Goal: Task Accomplishment & Management: Manage account settings

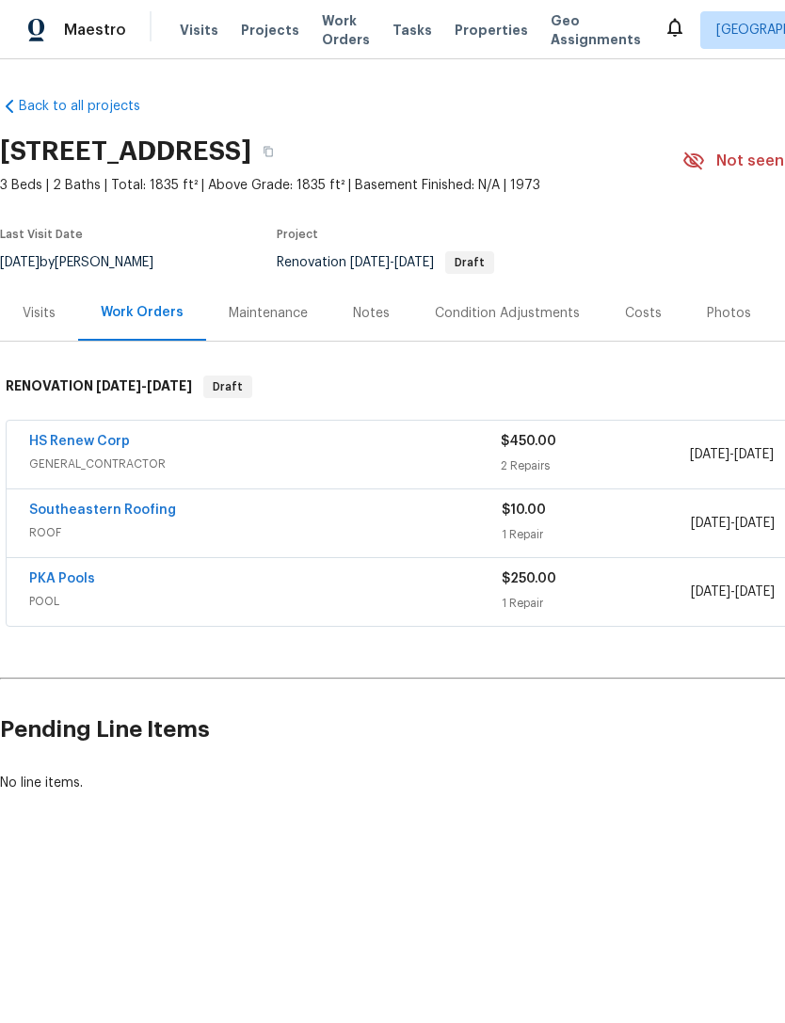
click at [566, 316] on div "Condition Adjustments" at bounding box center [507, 313] width 145 height 19
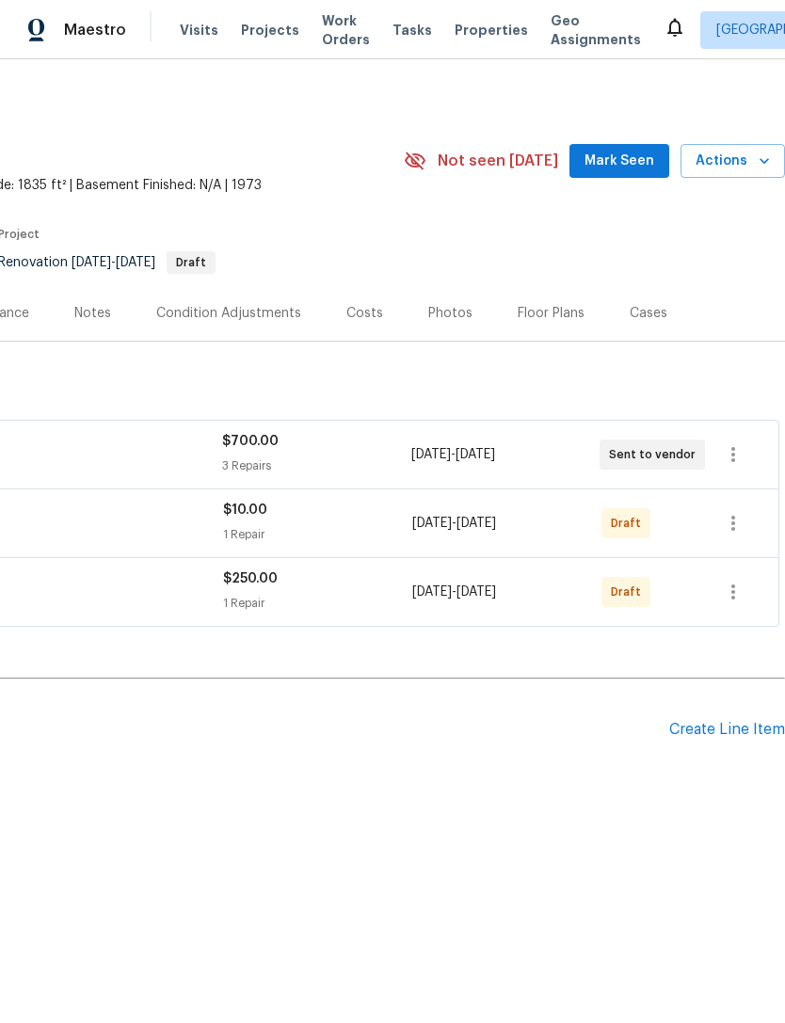
scroll to position [0, 279]
click at [737, 454] on icon "button" at bounding box center [733, 454] width 23 height 23
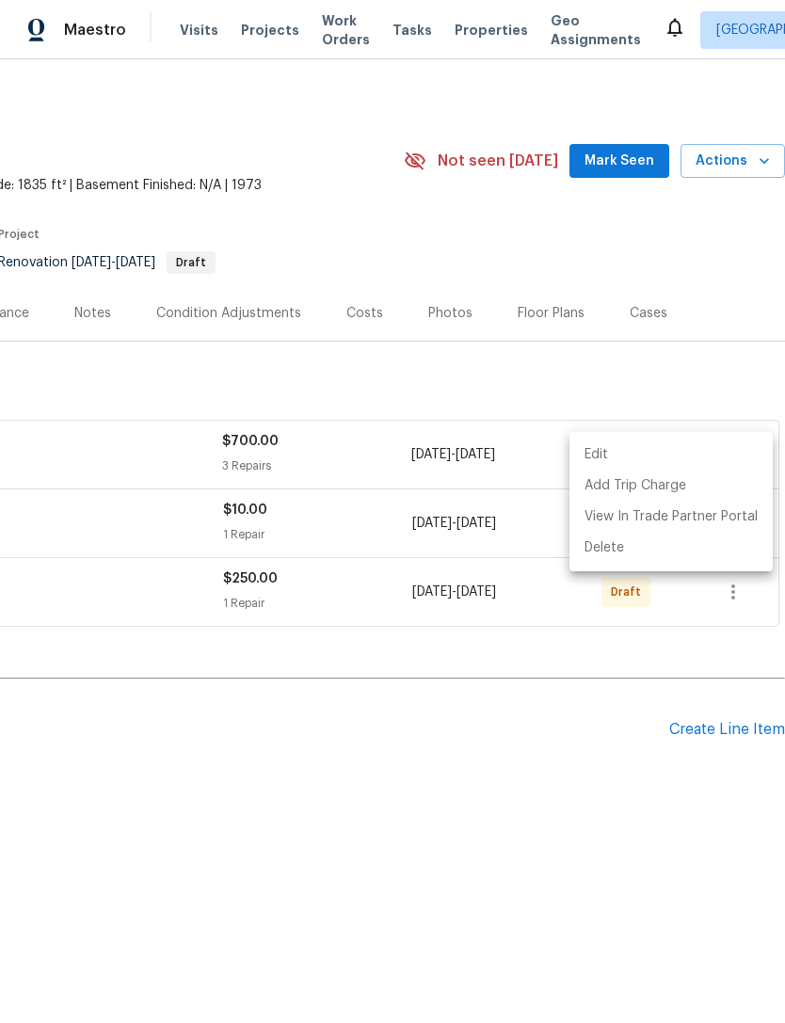
click at [630, 455] on li "Edit" at bounding box center [670, 454] width 203 height 31
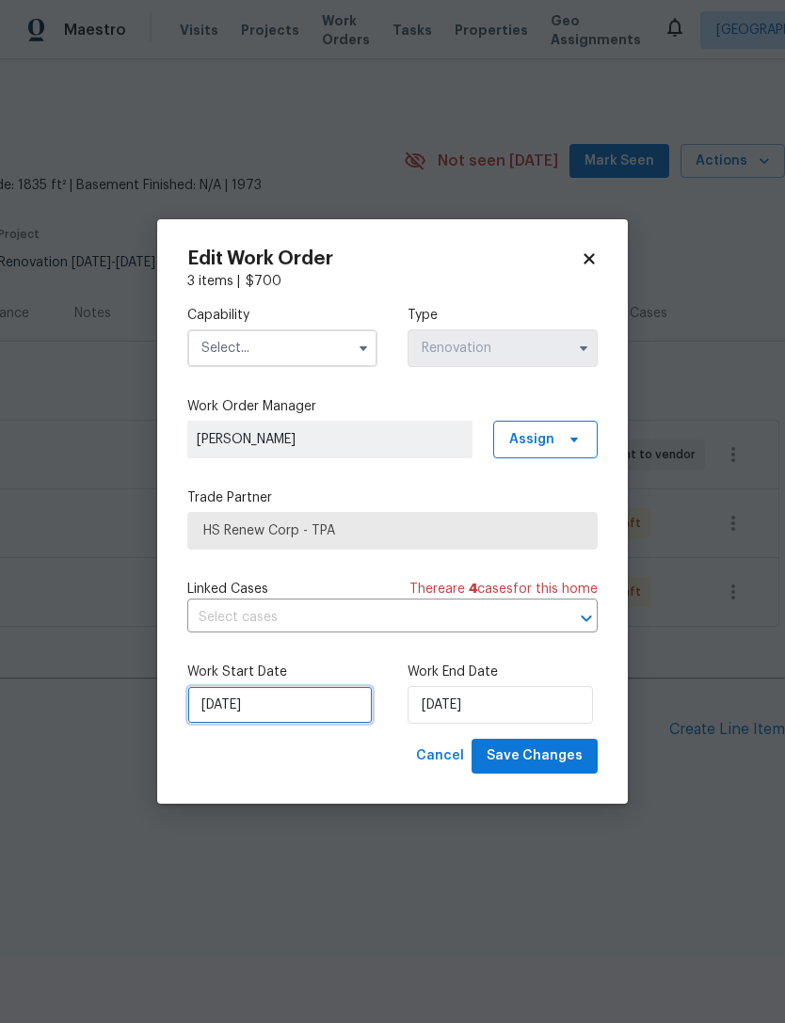
click at [200, 715] on input "[DATE]" at bounding box center [279, 705] width 185 height 38
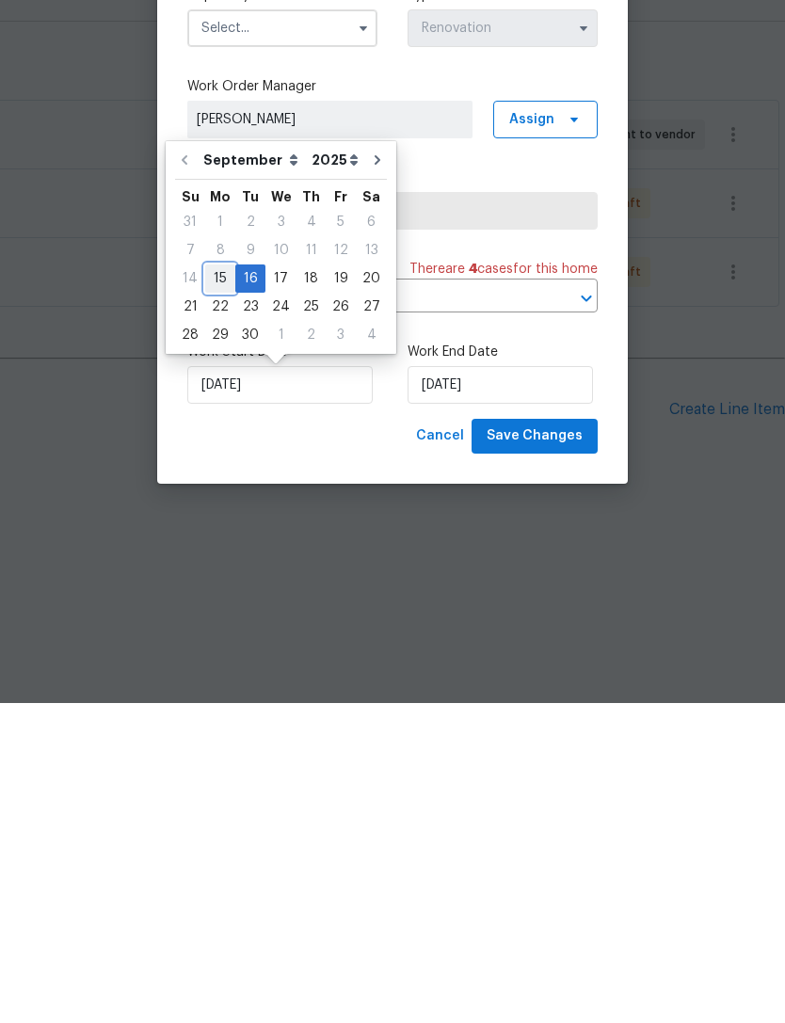
click at [215, 585] on div "15" at bounding box center [220, 598] width 30 height 26
type input "[DATE]"
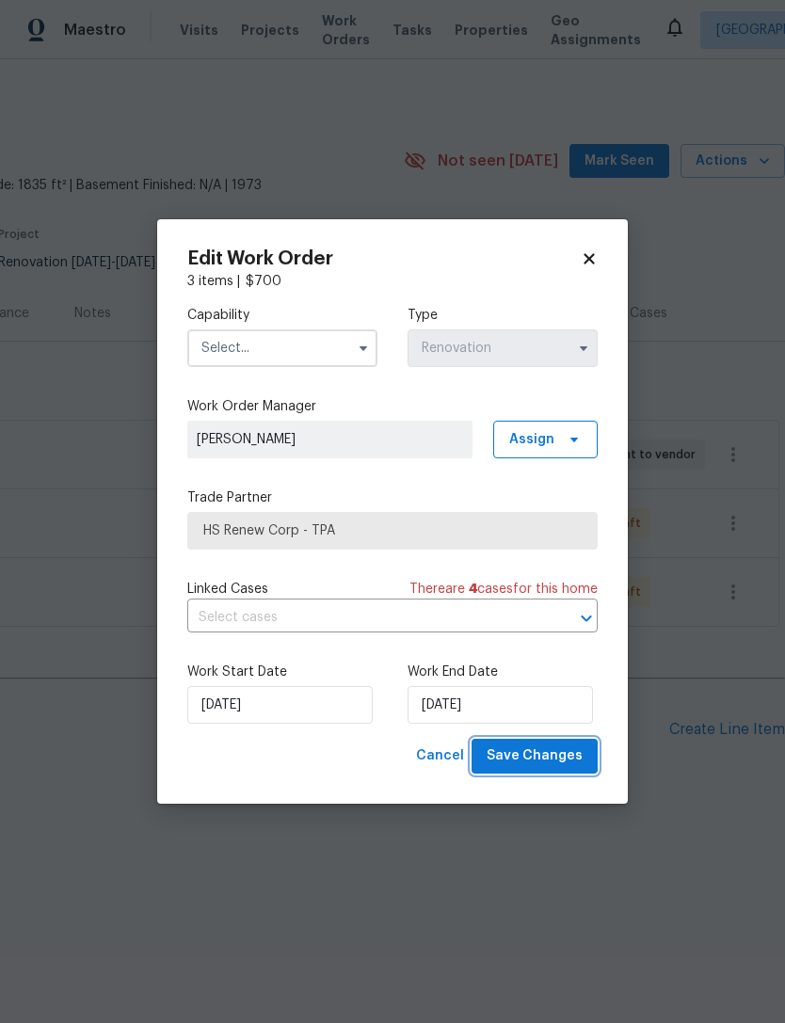
click at [566, 751] on span "Save Changes" at bounding box center [535, 756] width 96 height 24
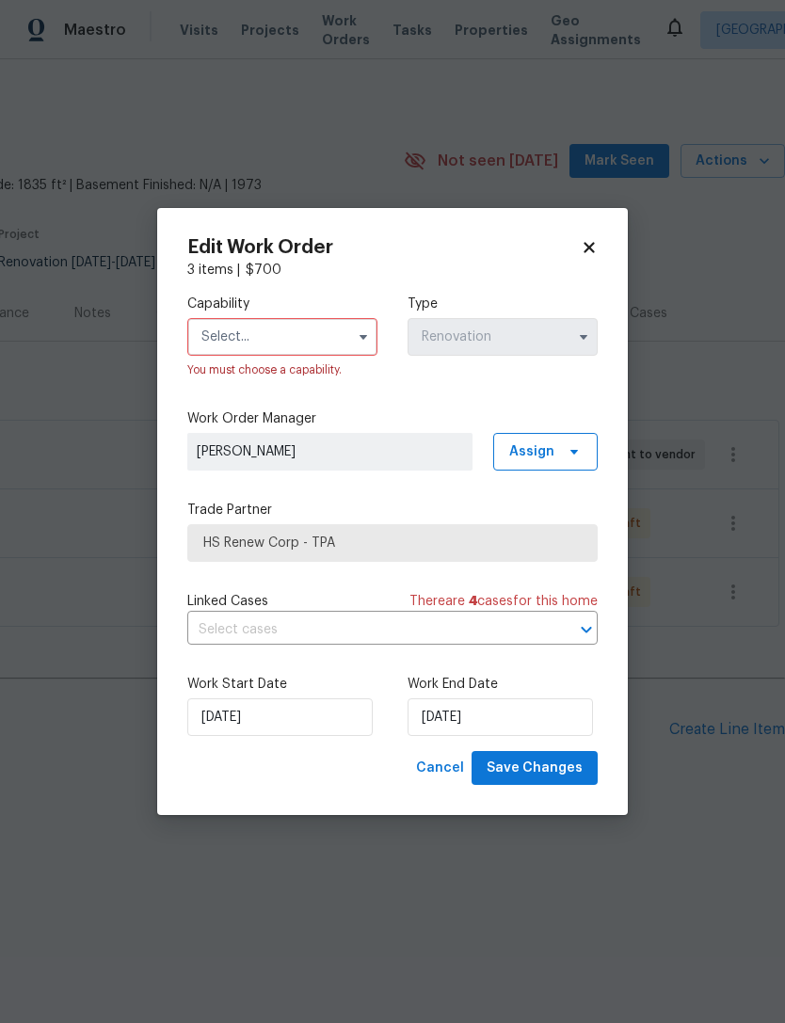
click at [233, 338] on input "text" at bounding box center [282, 337] width 190 height 38
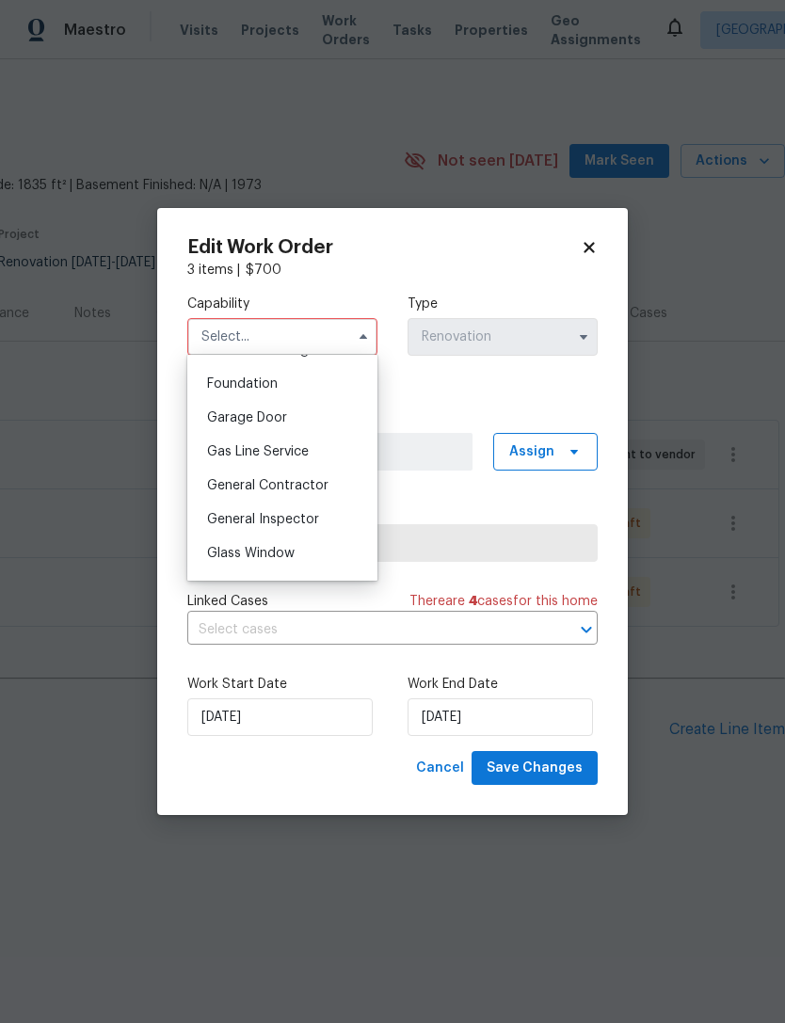
scroll to position [792, 0]
click at [213, 491] on div "General Contractor" at bounding box center [282, 484] width 181 height 34
type input "General Contractor"
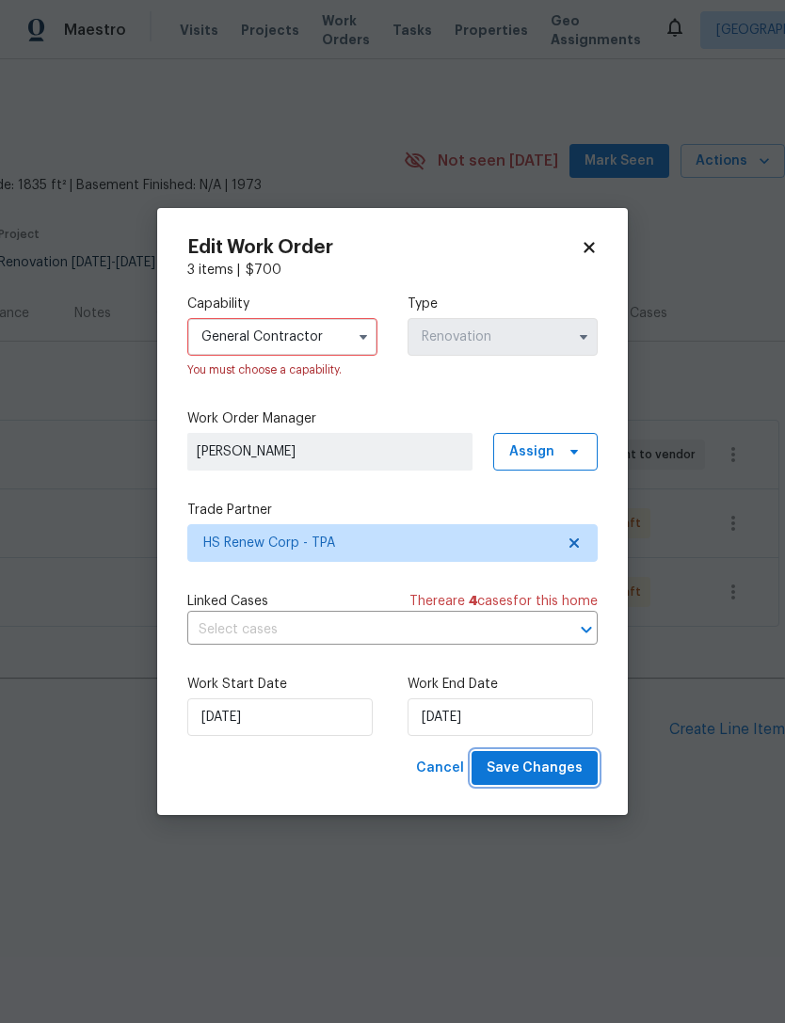
click at [579, 769] on span "Save Changes" at bounding box center [535, 769] width 96 height 24
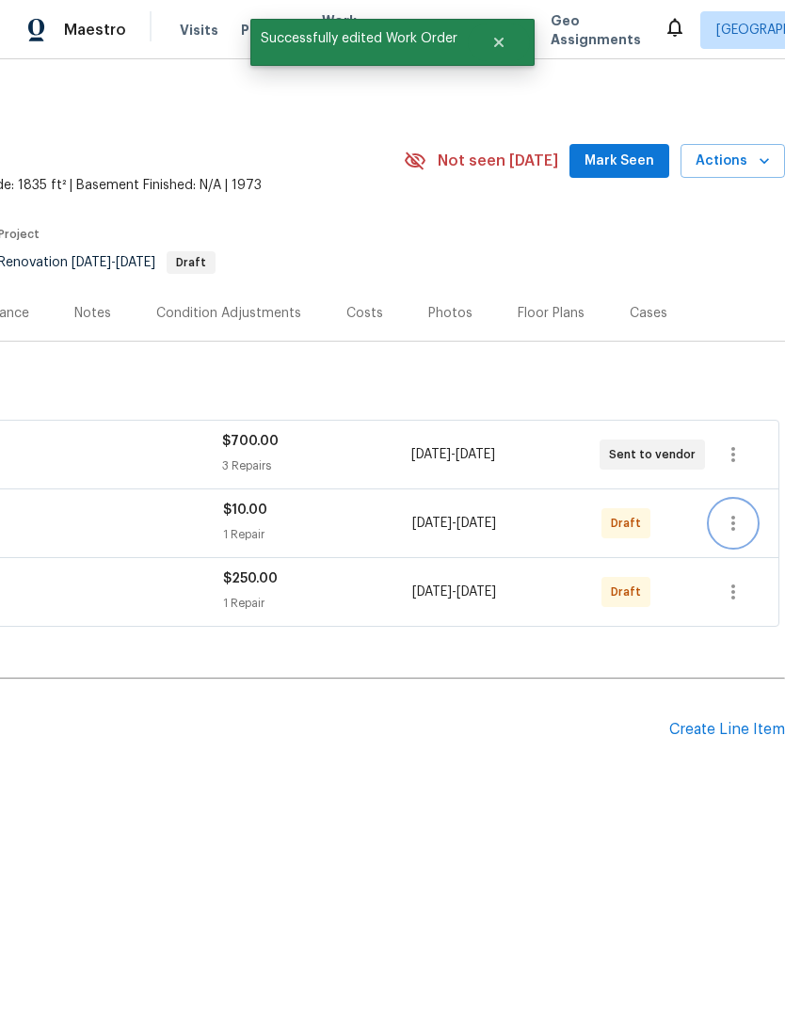
click at [730, 524] on icon "button" at bounding box center [733, 523] width 23 height 23
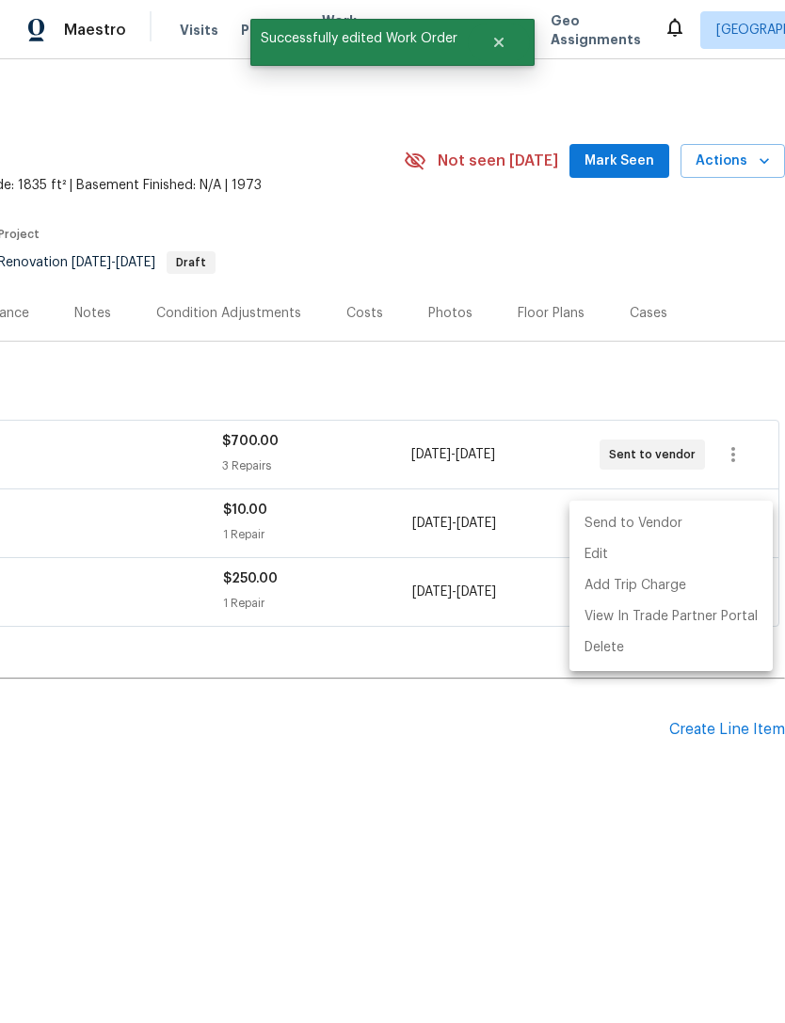
click at [680, 531] on li "Send to Vendor" at bounding box center [670, 523] width 203 height 31
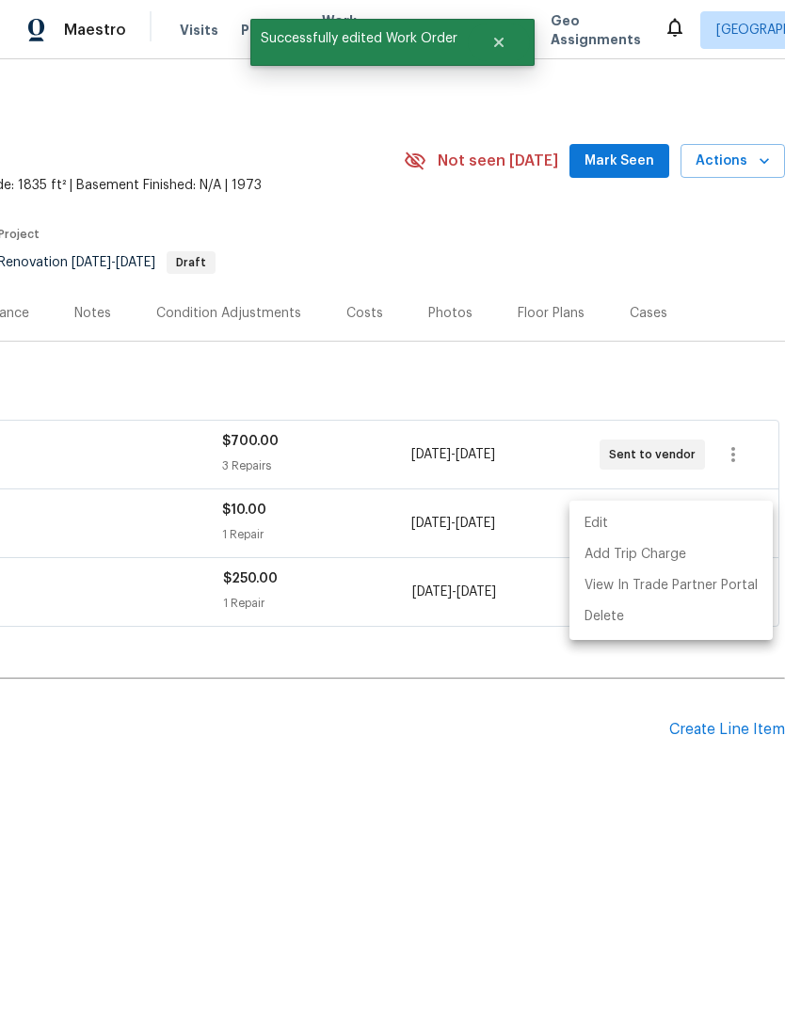
click at [525, 672] on div at bounding box center [392, 511] width 785 height 1023
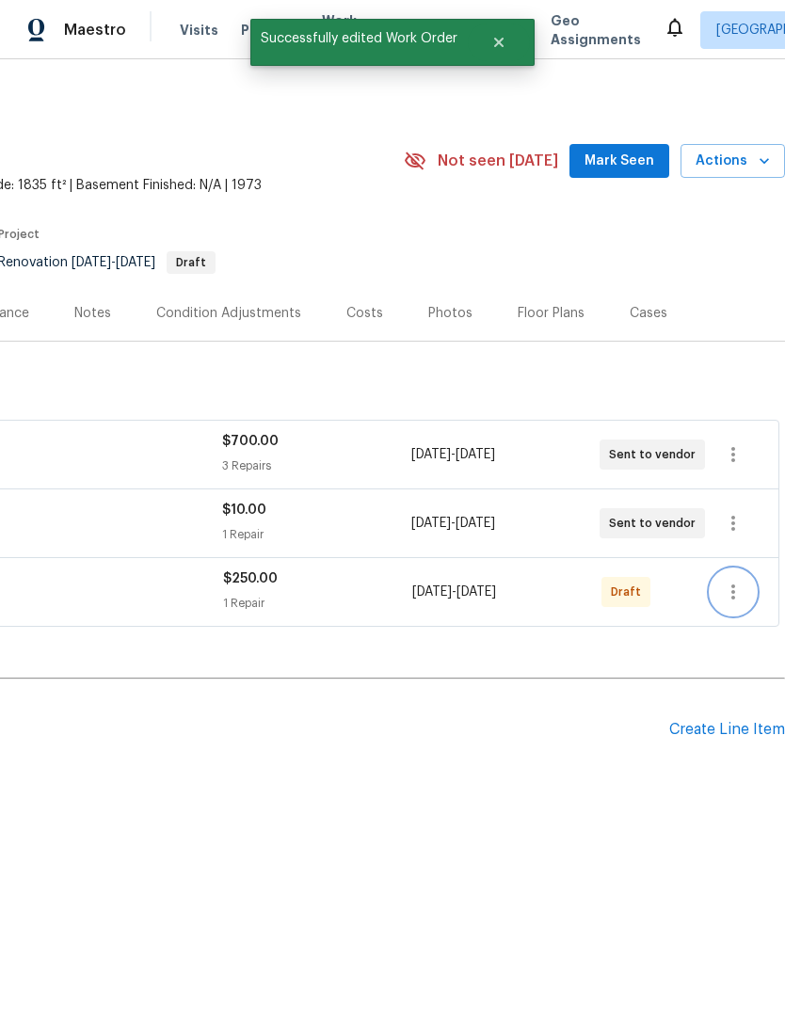
click at [727, 593] on icon "button" at bounding box center [733, 592] width 23 height 23
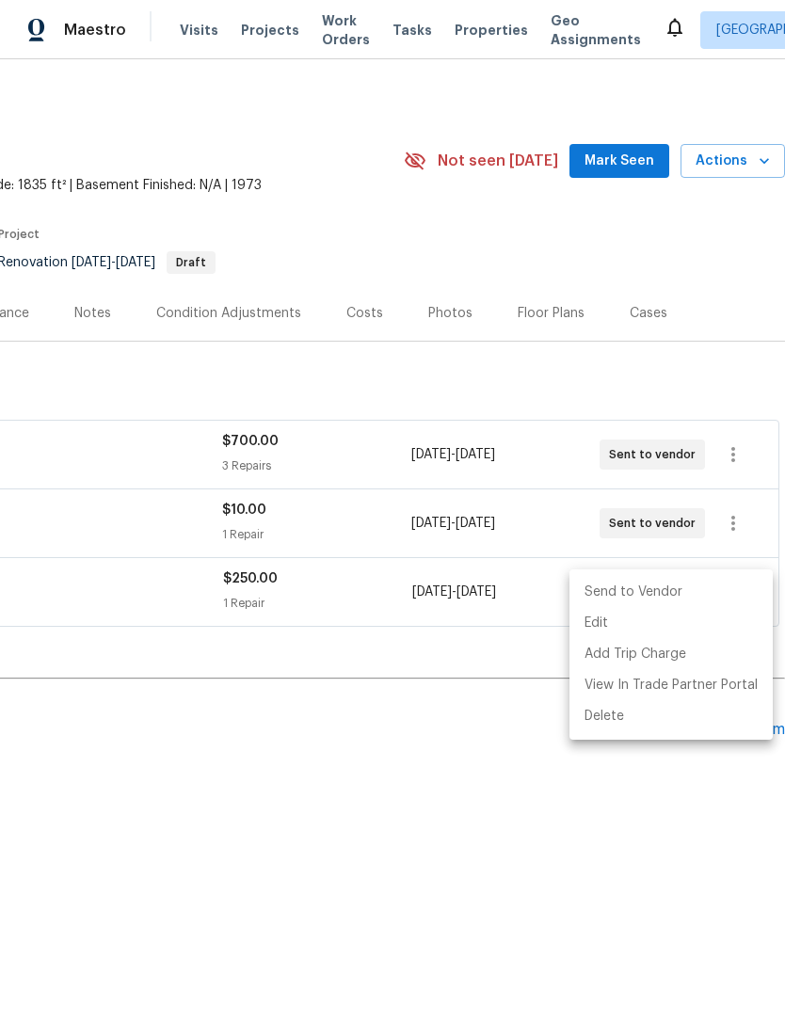
click at [694, 595] on li "Send to Vendor" at bounding box center [670, 592] width 203 height 31
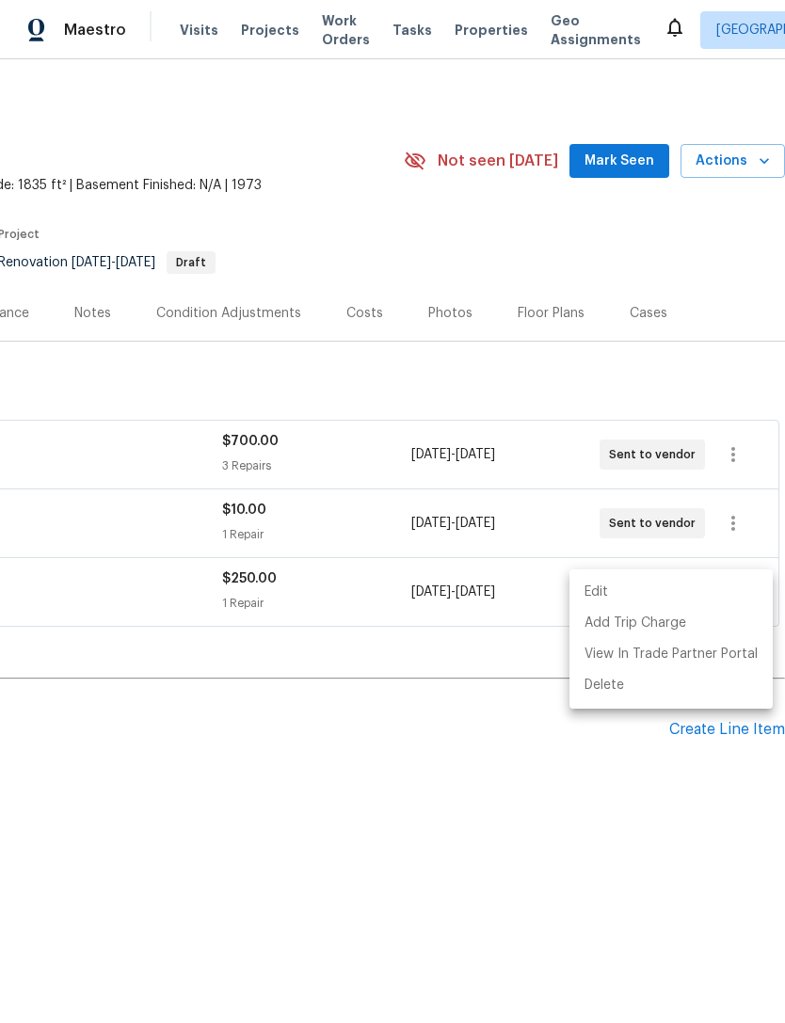
click at [634, 164] on div at bounding box center [392, 511] width 785 height 1023
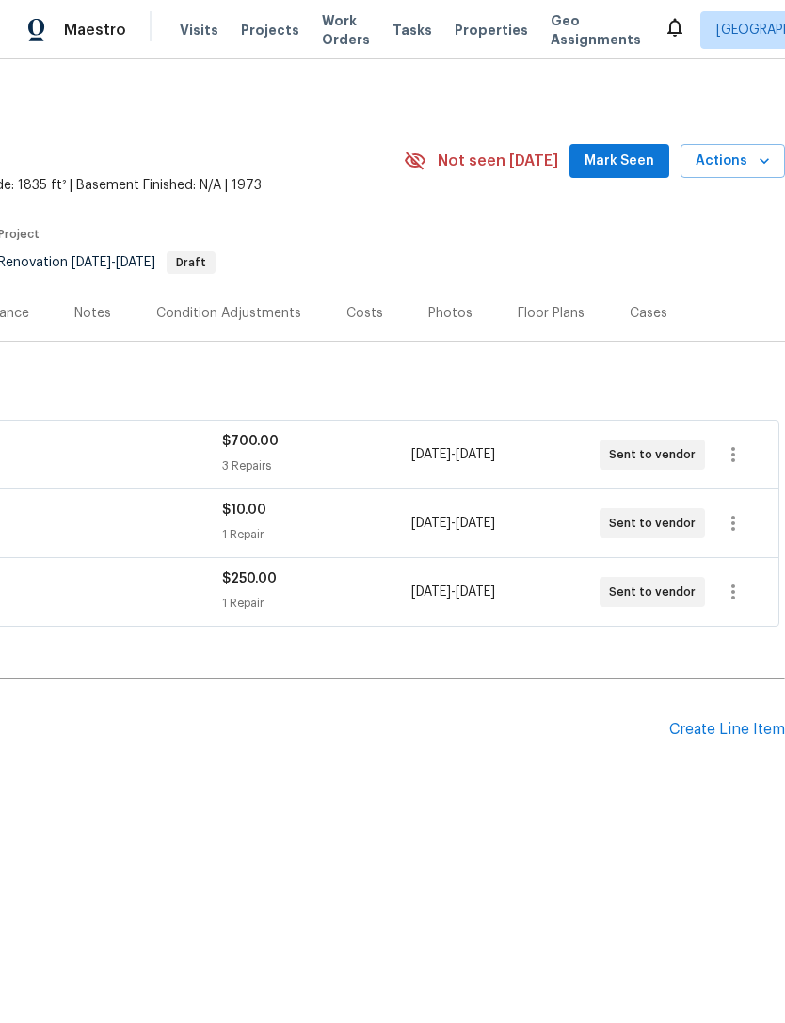
click at [641, 163] on span "Mark Seen" at bounding box center [619, 162] width 70 height 24
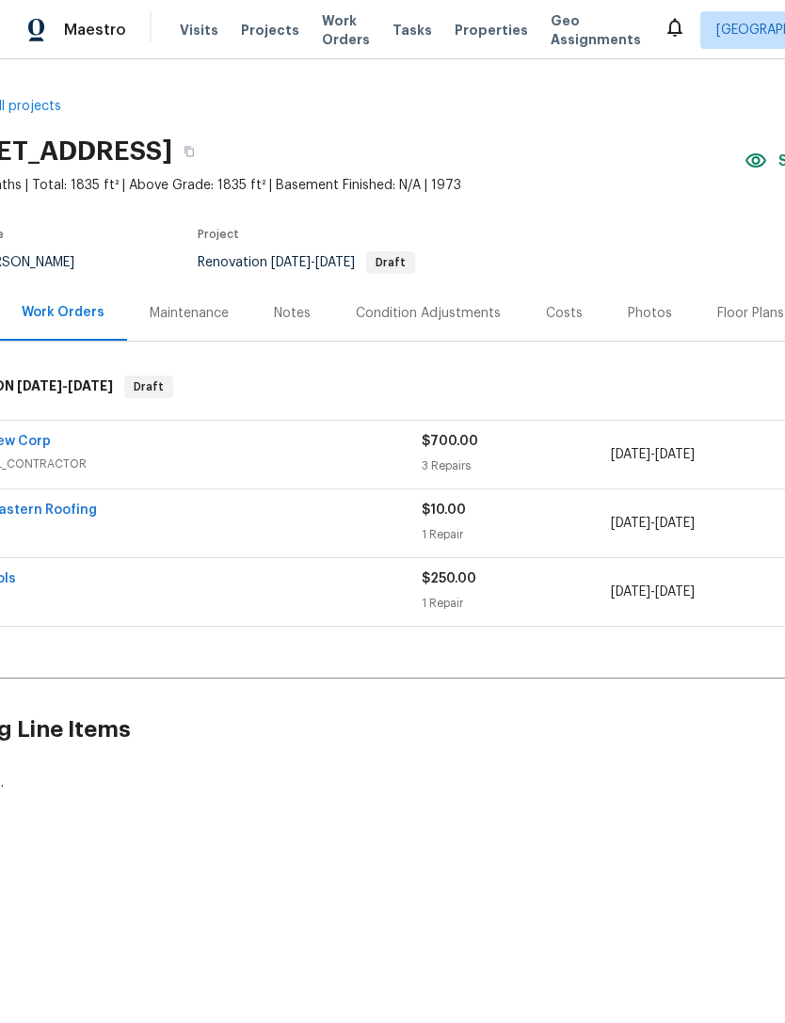
scroll to position [0, 82]
